Goal: Check status

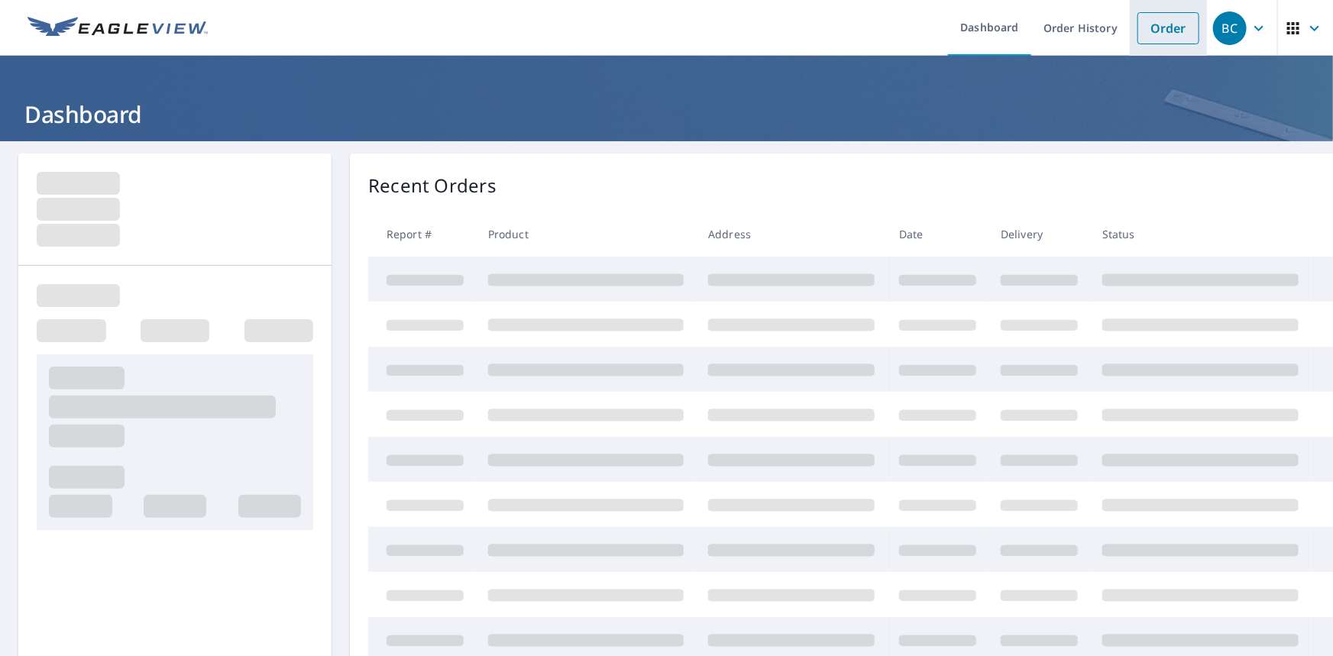
click at [1154, 19] on link "Order" at bounding box center [1169, 28] width 62 height 32
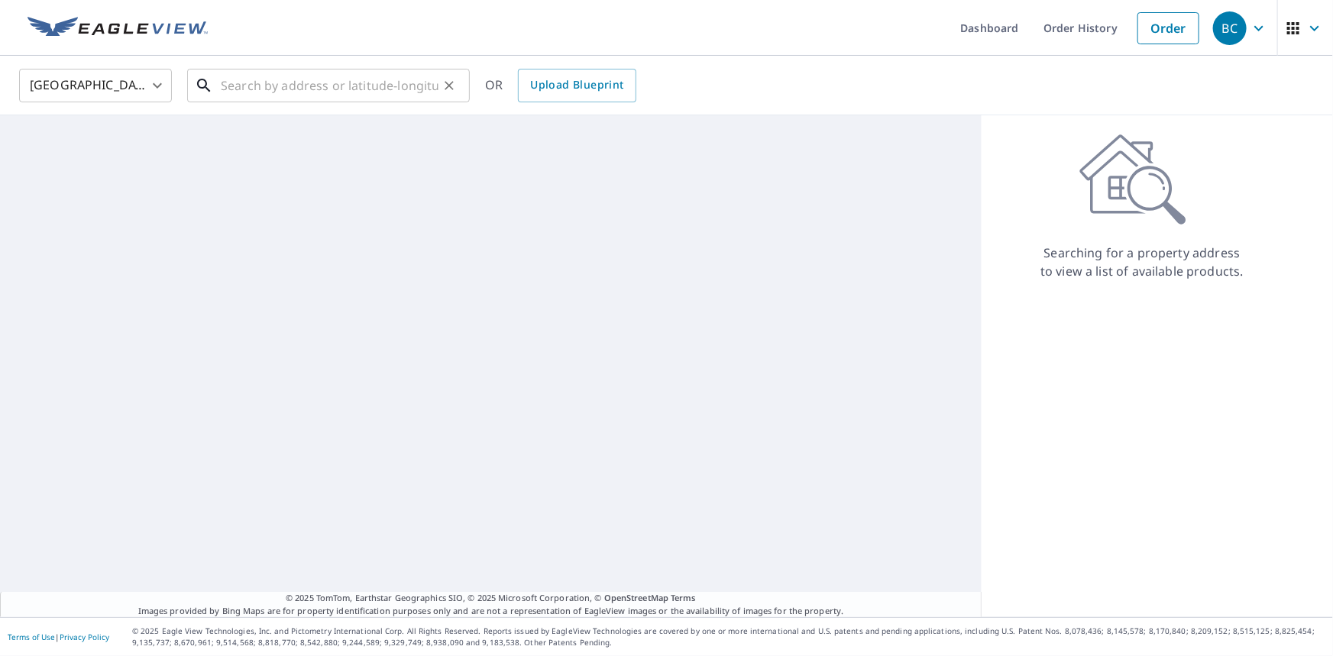
click at [327, 86] on input "text" at bounding box center [330, 85] width 218 height 43
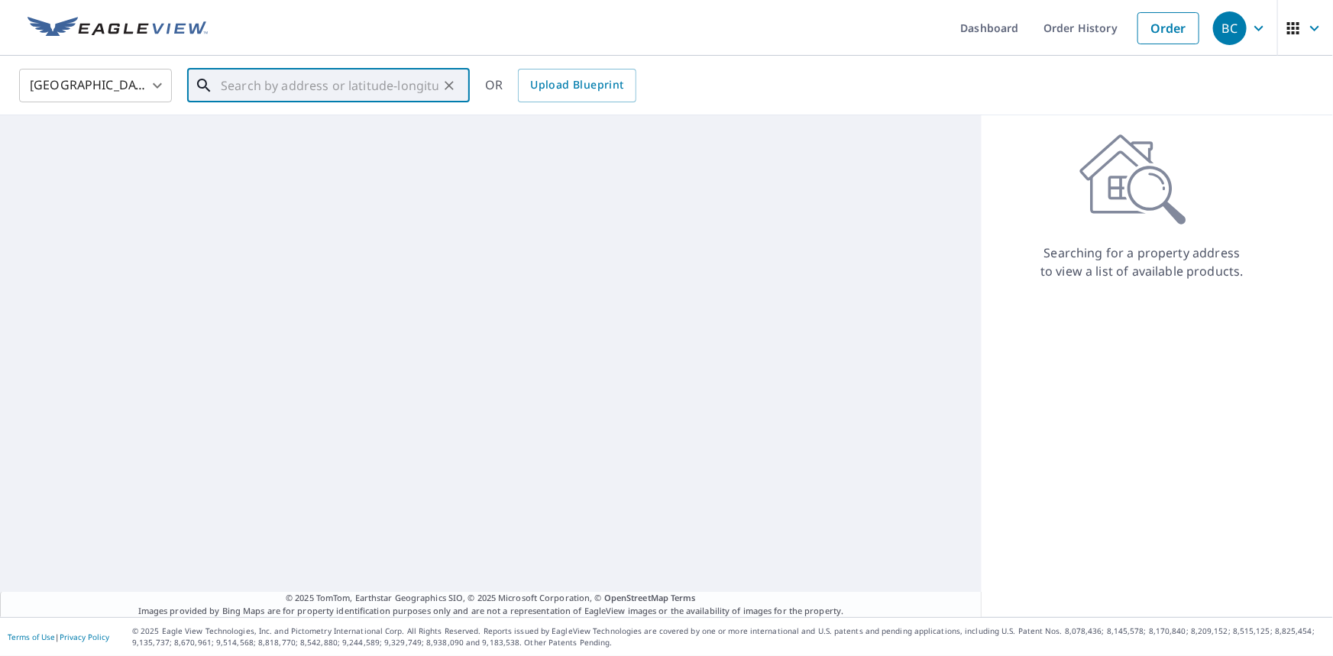
paste input "[STREET_ADDRESS]"
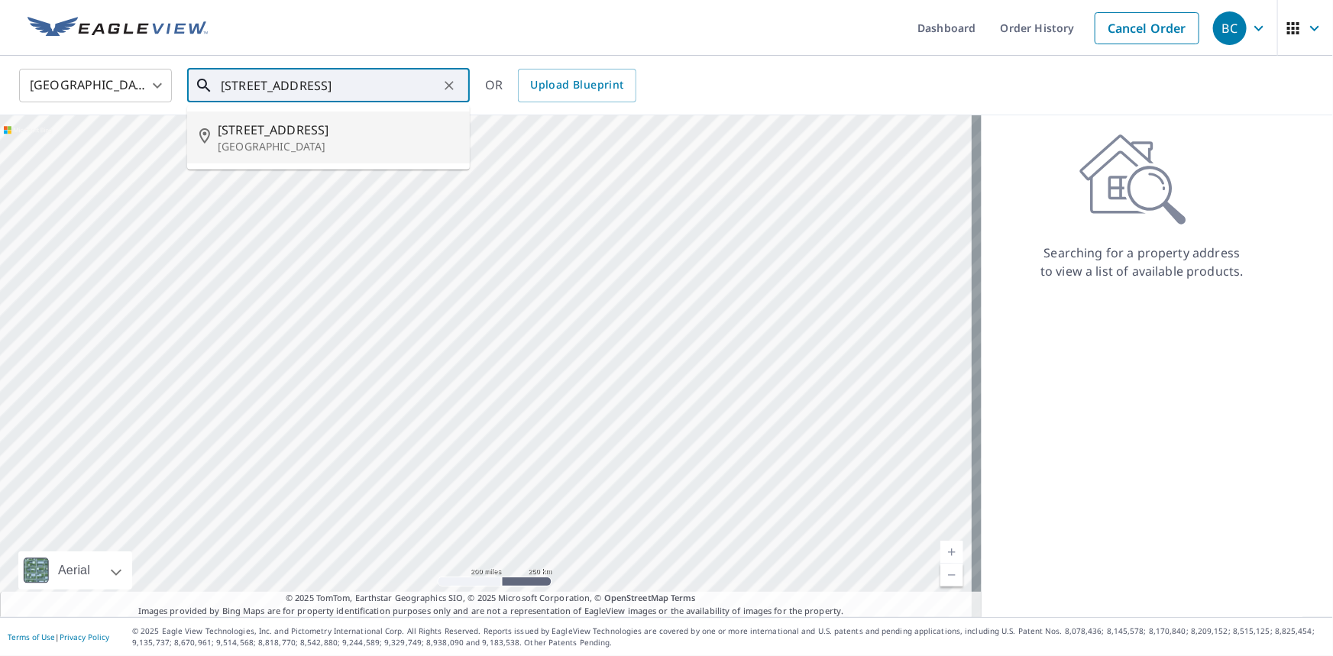
click at [309, 135] on span "[STREET_ADDRESS]" at bounding box center [338, 130] width 240 height 18
type input "[STREET_ADDRESS]"
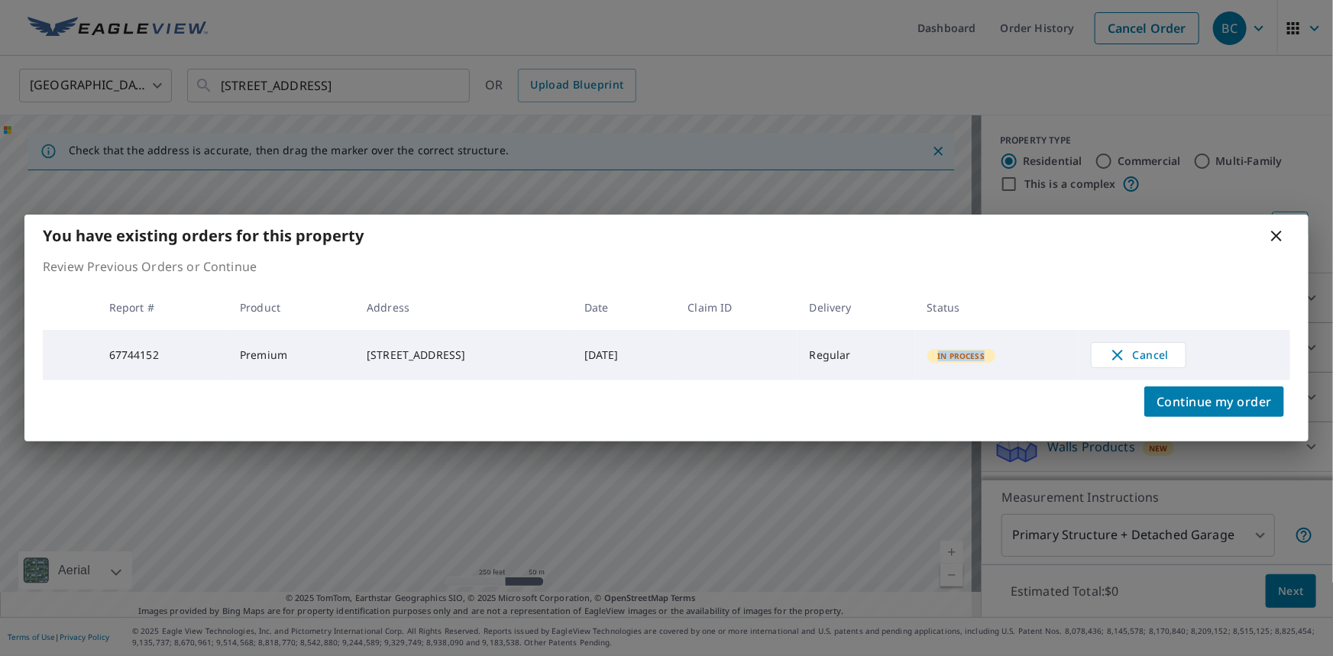
drag, startPoint x: 1035, startPoint y: 354, endPoint x: 939, endPoint y: 357, distance: 96.3
click at [939, 357] on tr "67744152 Premium [STREET_ADDRESS] [DATE] Regular In Process Cancel" at bounding box center [667, 355] width 1248 height 50
copy tr "In Process"
